Goal: Task Accomplishment & Management: Use online tool/utility

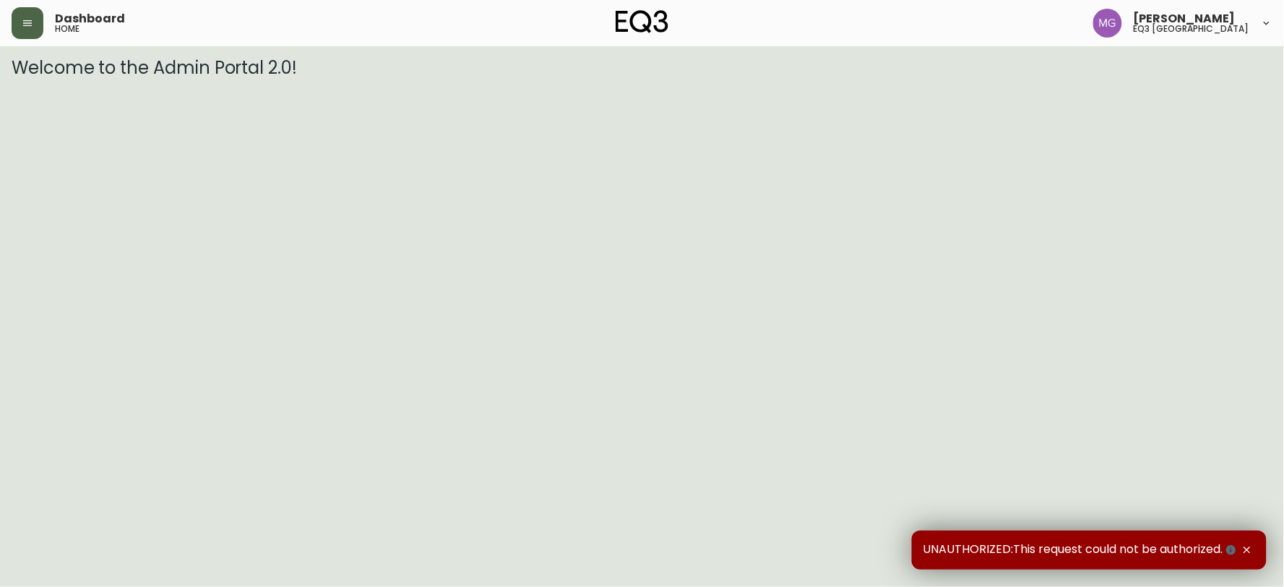
click at [18, 25] on button "button" at bounding box center [28, 23] width 32 height 32
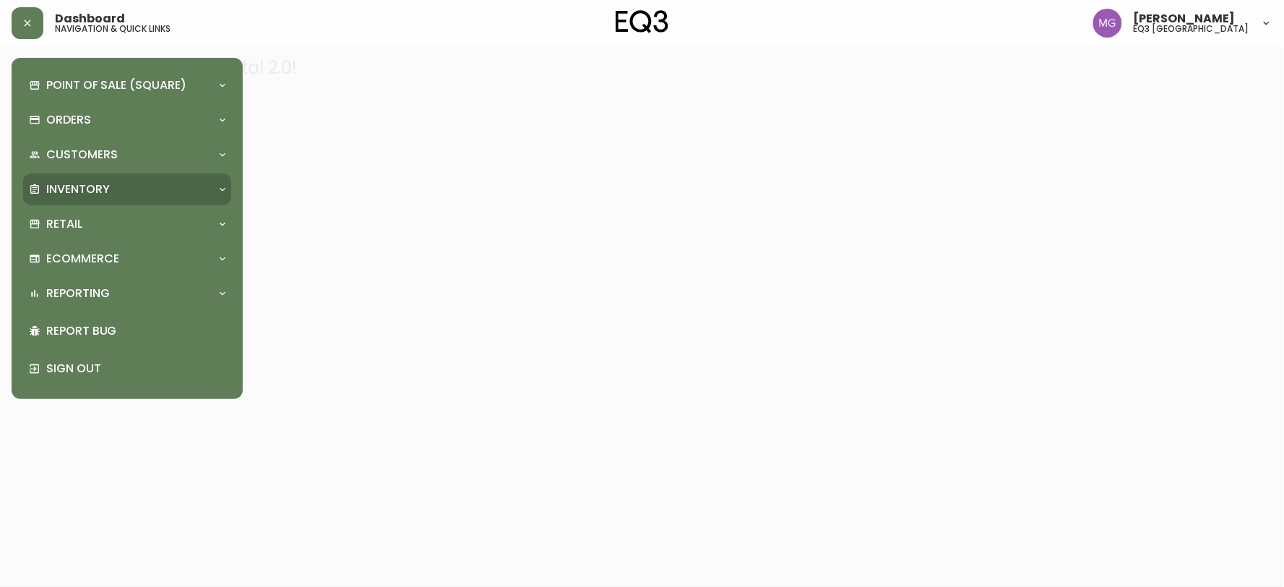
click at [131, 184] on div "Inventory" at bounding box center [120, 189] width 182 height 16
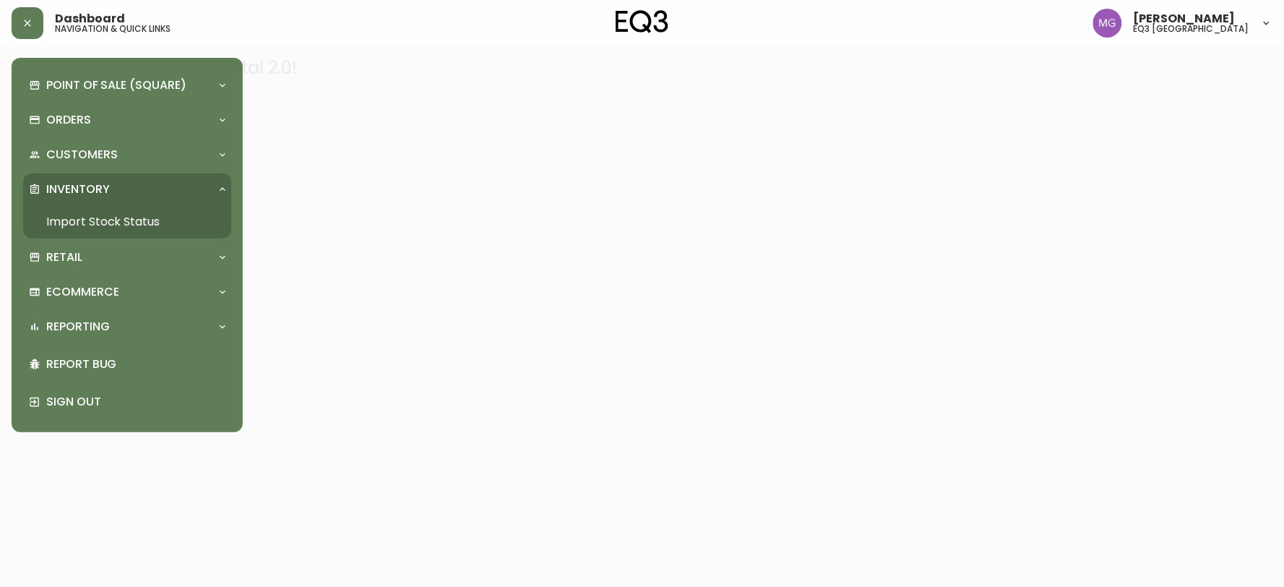
click at [131, 222] on link "Import Stock Status" at bounding box center [127, 221] width 208 height 33
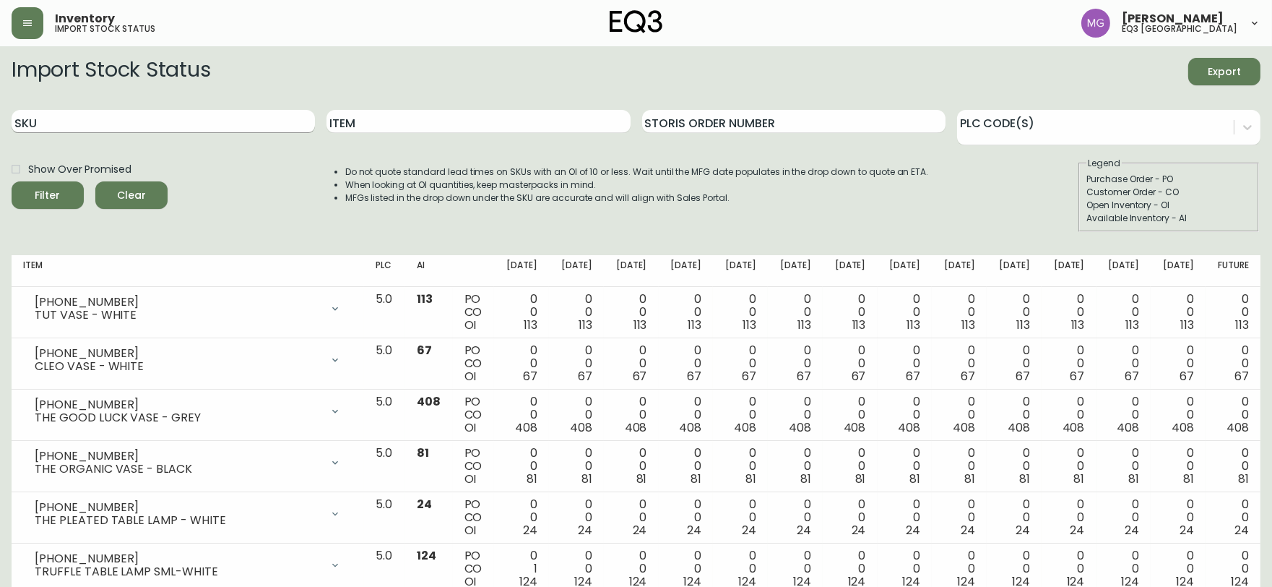
click at [68, 128] on input "SKU" at bounding box center [163, 121] width 303 height 23
paste input "[PHONE_NUMBER]"
type input "[PHONE_NUMBER]"
click at [12, 181] on button "Filter" at bounding box center [48, 194] width 72 height 27
